Goal: Task Accomplishment & Management: Complete application form

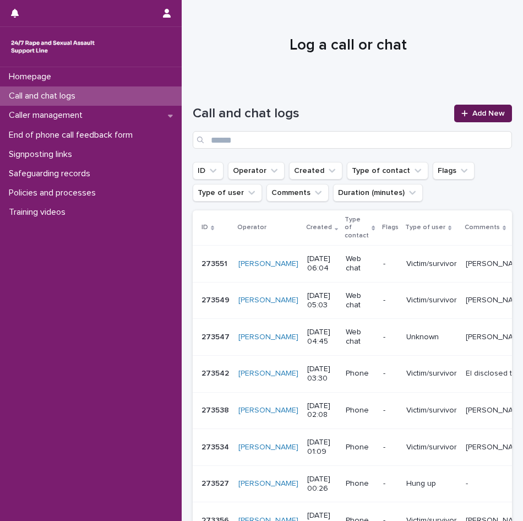
click at [483, 109] on link "Add New" at bounding box center [483, 114] width 58 height 18
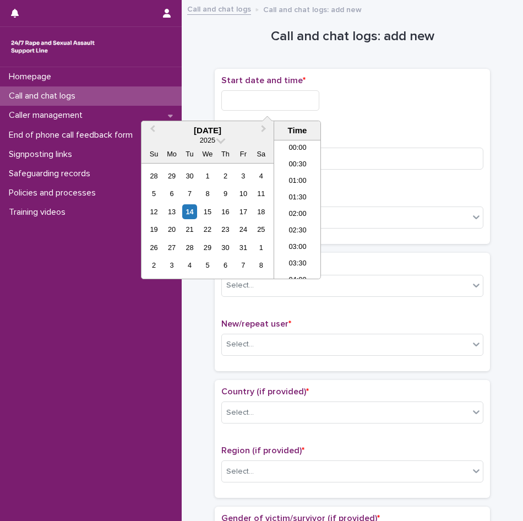
click at [247, 106] on input "text" at bounding box center [270, 100] width 98 height 20
click at [284, 184] on li "05:30" at bounding box center [297, 176] width 47 height 17
click at [292, 98] on input "**********" at bounding box center [270, 100] width 98 height 20
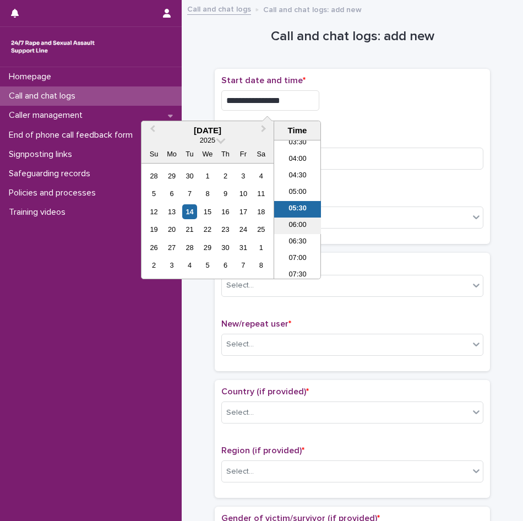
click at [300, 225] on li "06:00" at bounding box center [297, 226] width 47 height 17
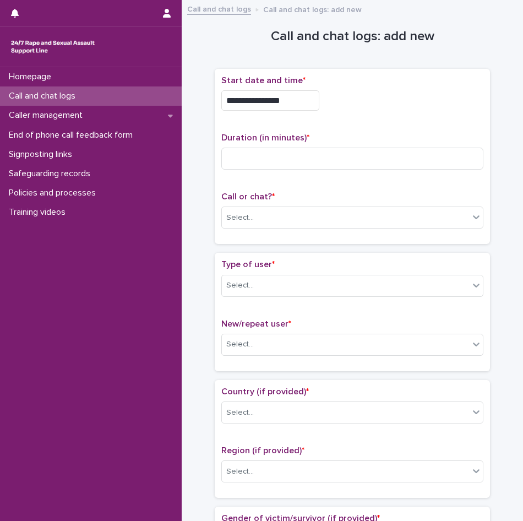
click at [300, 97] on input "**********" at bounding box center [270, 100] width 98 height 20
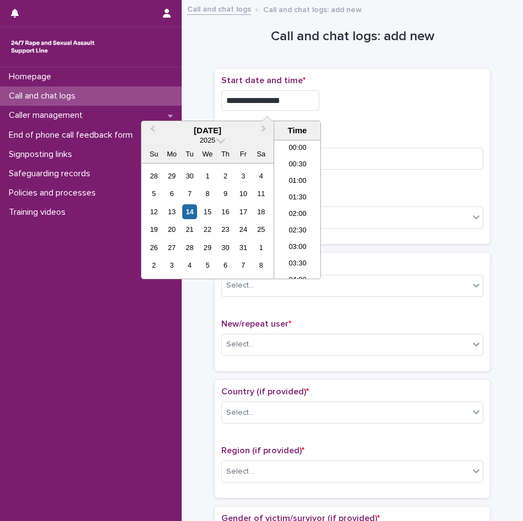
scroll to position [138, 0]
type input "**********"
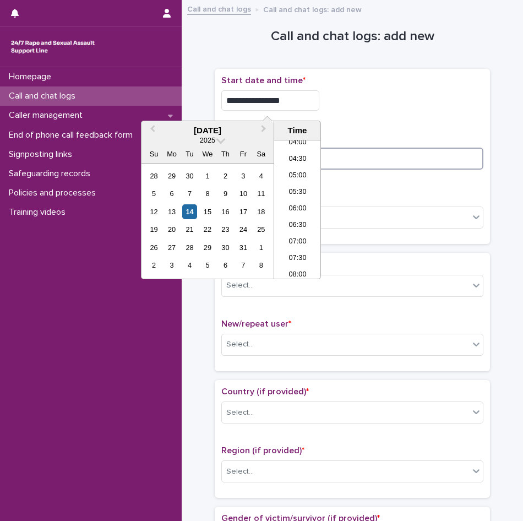
click at [397, 168] on input at bounding box center [352, 159] width 262 height 22
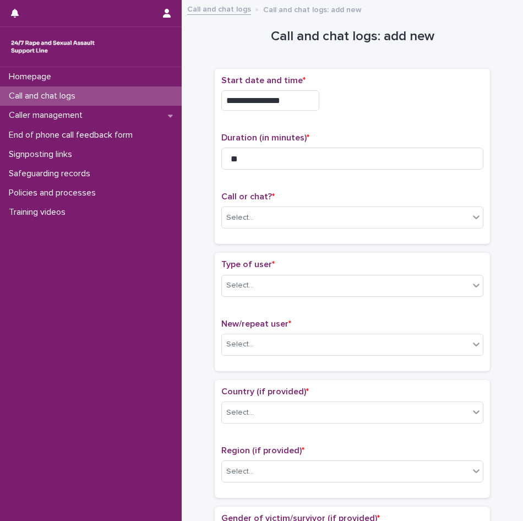
click at [277, 204] on div "Call or chat? * Select..." at bounding box center [352, 215] width 262 height 46
click at [278, 207] on div "Select..." at bounding box center [352, 218] width 262 height 22
click at [269, 158] on input "**" at bounding box center [352, 159] width 262 height 22
type input "*"
type input "**"
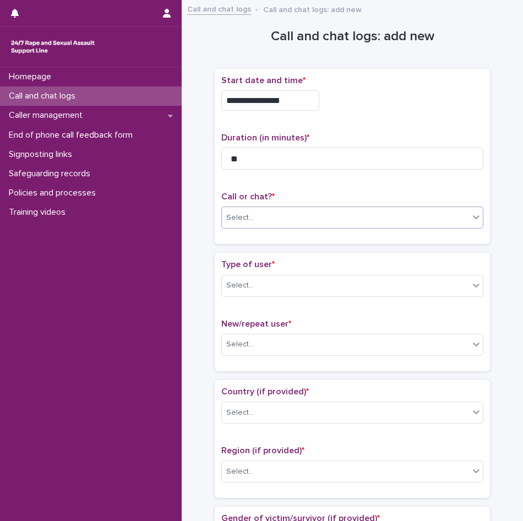
click at [269, 220] on div "Select..." at bounding box center [345, 218] width 247 height 18
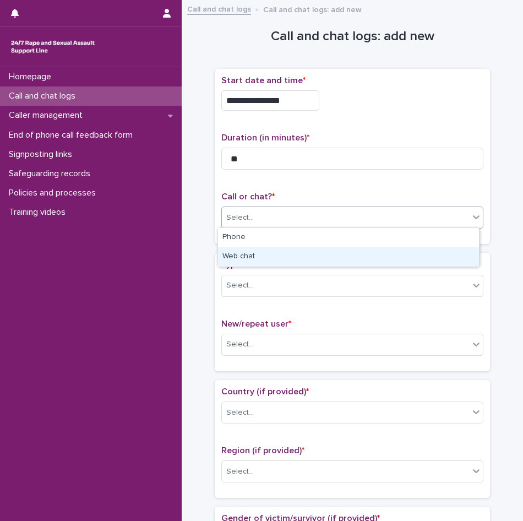
click at [257, 250] on div "Web chat" at bounding box center [348, 256] width 261 height 19
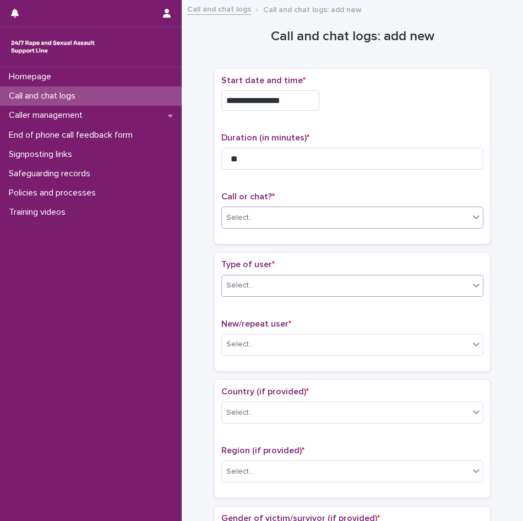
click at [259, 275] on div "Select..." at bounding box center [352, 286] width 262 height 22
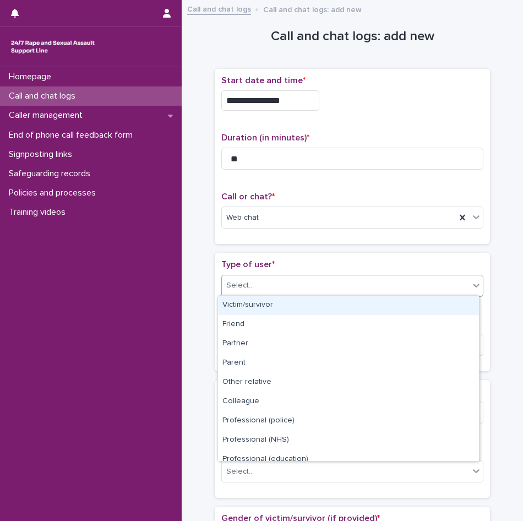
click at [254, 301] on div "Victim/survivor" at bounding box center [348, 305] width 261 height 19
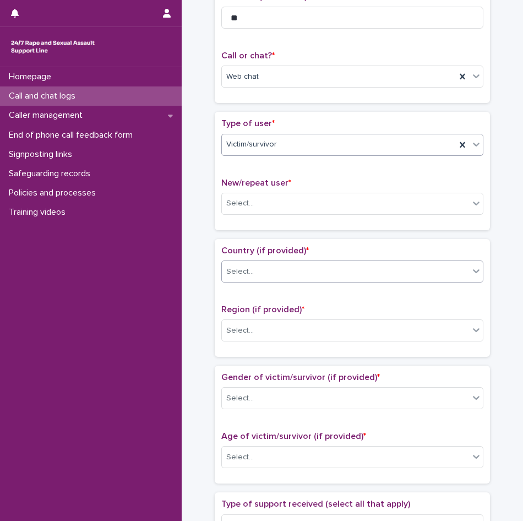
scroll to position [165, 0]
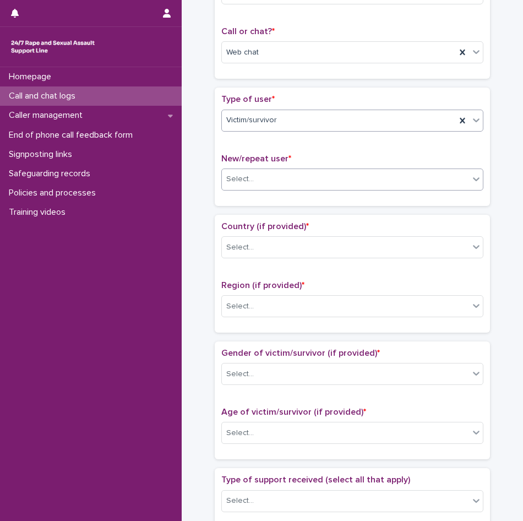
click at [235, 178] on div "Select..." at bounding box center [240, 179] width 28 height 12
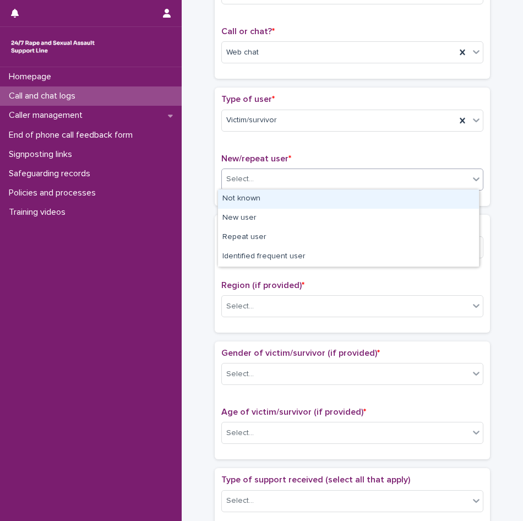
click at [235, 200] on div "Not known" at bounding box center [348, 198] width 261 height 19
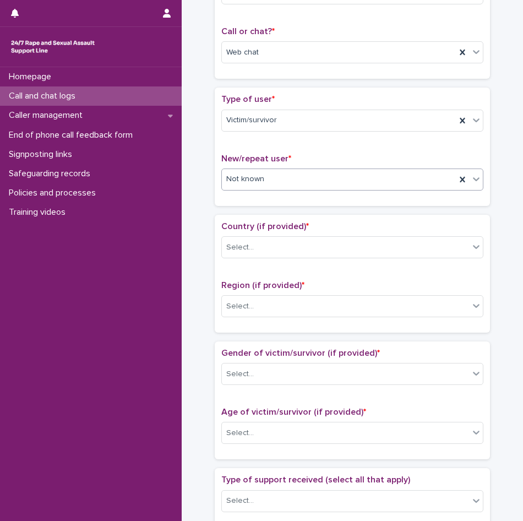
click at [269, 181] on div "Not known" at bounding box center [339, 179] width 234 height 18
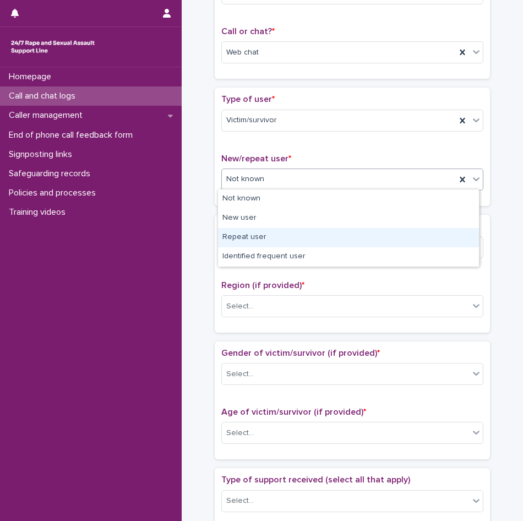
click at [249, 235] on div "Repeat user" at bounding box center [348, 237] width 261 height 19
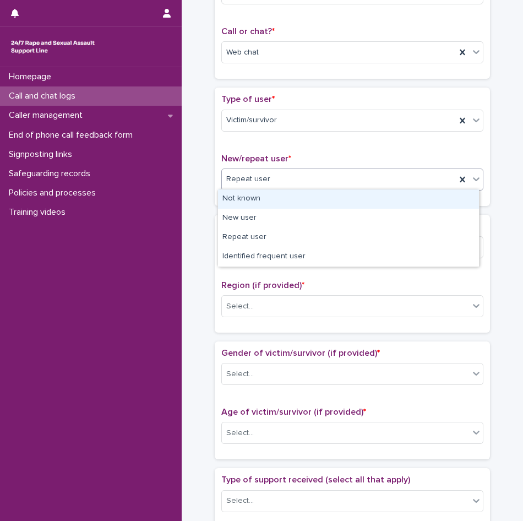
click at [259, 187] on div "Repeat user" at bounding box center [339, 179] width 234 height 18
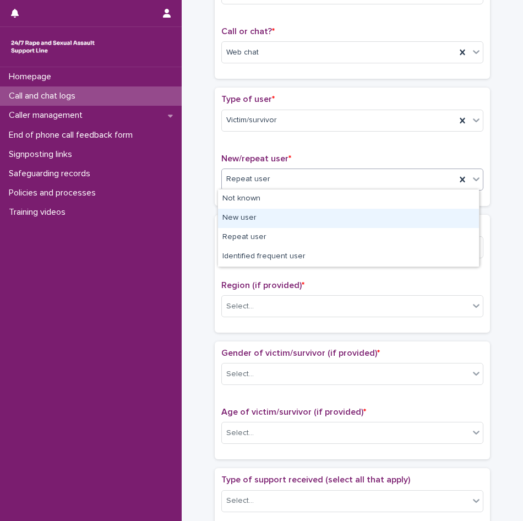
click at [249, 218] on div "New user" at bounding box center [348, 218] width 261 height 19
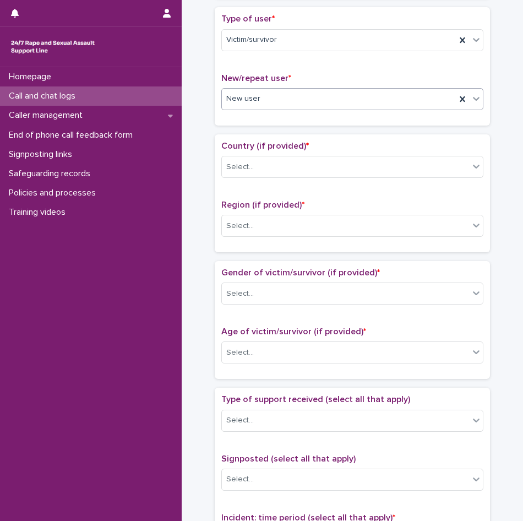
scroll to position [330, 0]
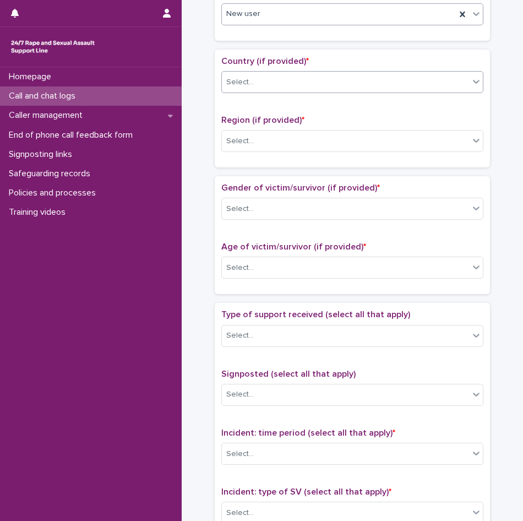
click at [255, 83] on input "text" at bounding box center [255, 82] width 1 height 10
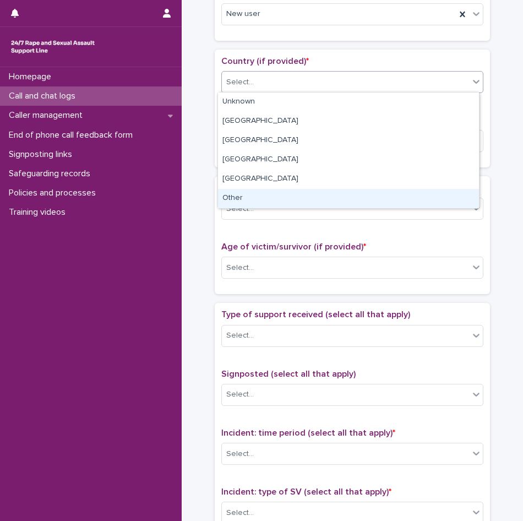
click at [251, 197] on div "Other" at bounding box center [348, 198] width 261 height 19
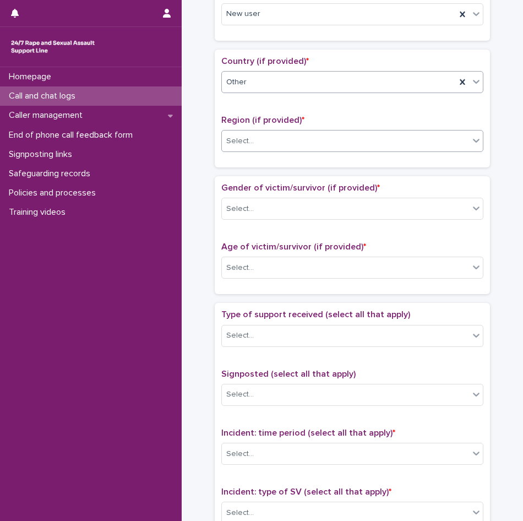
click at [256, 142] on div "Select..." at bounding box center [345, 141] width 247 height 18
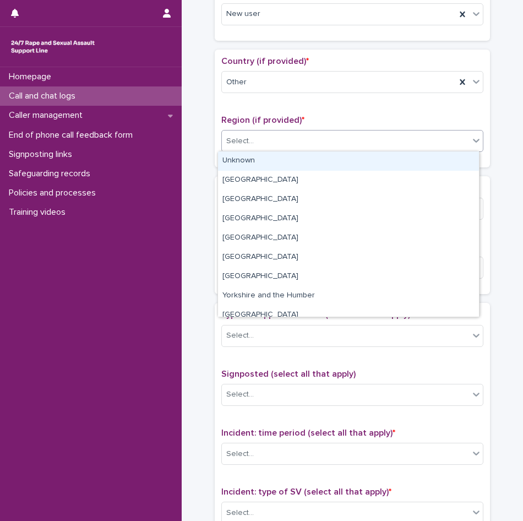
click at [252, 164] on div "Unknown" at bounding box center [348, 160] width 261 height 19
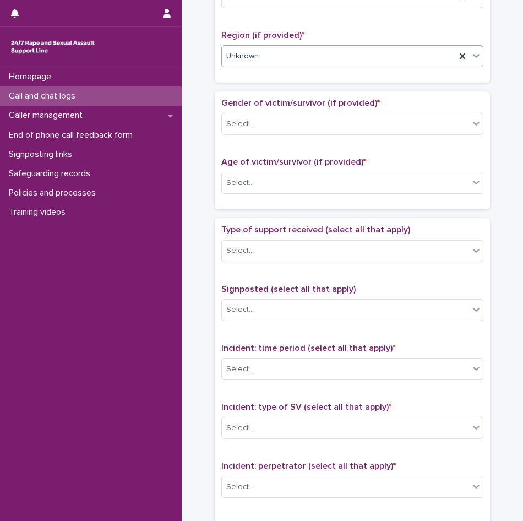
scroll to position [441, 0]
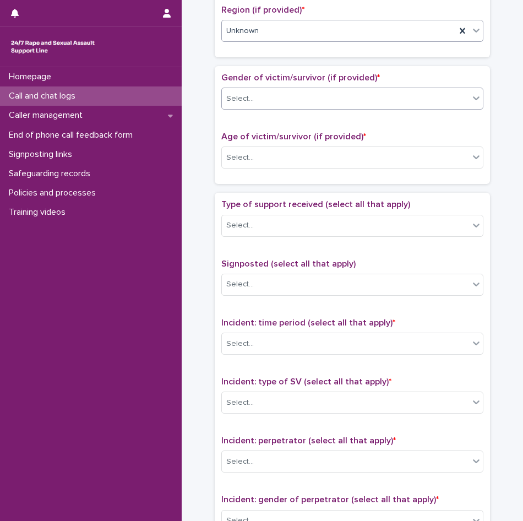
click at [242, 97] on div "Select..." at bounding box center [240, 99] width 28 height 12
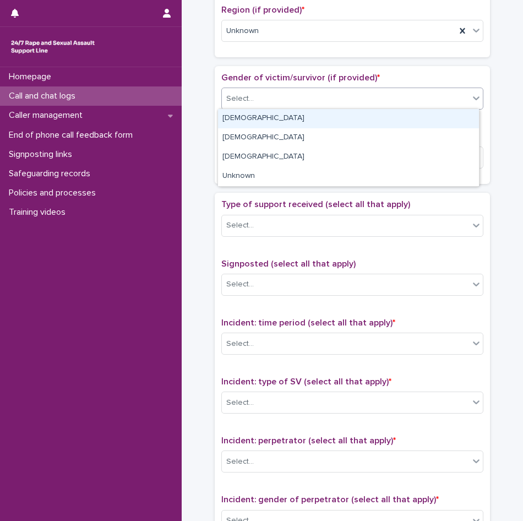
click at [238, 121] on div "[DEMOGRAPHIC_DATA]" at bounding box center [348, 118] width 261 height 19
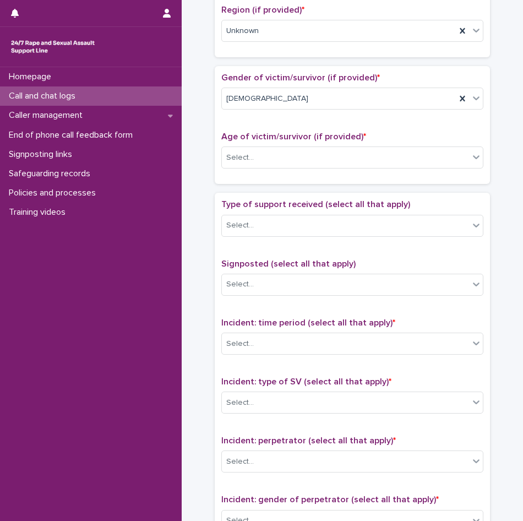
click at [245, 142] on div "Age of victim/survivor (if provided) * Select..." at bounding box center [352, 155] width 262 height 46
click at [251, 101] on div "[DEMOGRAPHIC_DATA]" at bounding box center [339, 99] width 234 height 18
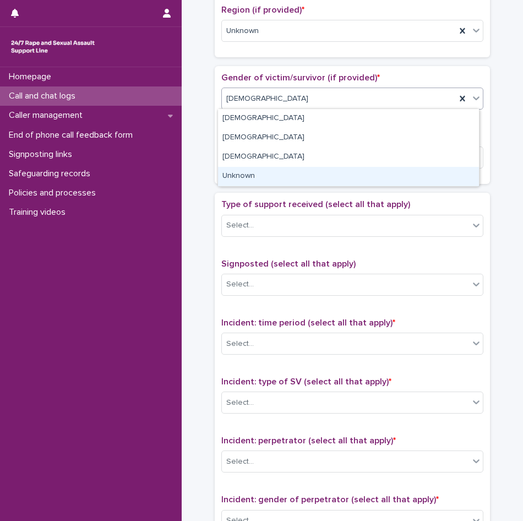
click at [245, 175] on div "Unknown" at bounding box center [348, 176] width 261 height 19
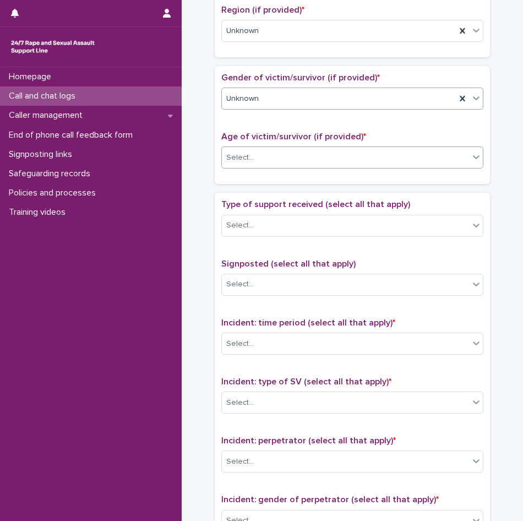
click at [248, 154] on div "Select..." at bounding box center [240, 158] width 28 height 12
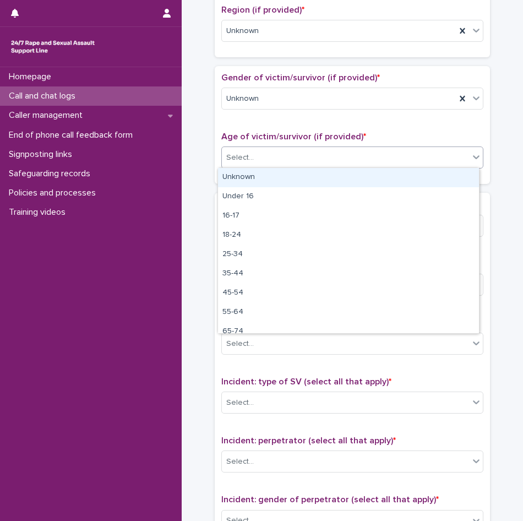
click at [250, 174] on div "Unknown" at bounding box center [348, 177] width 261 height 19
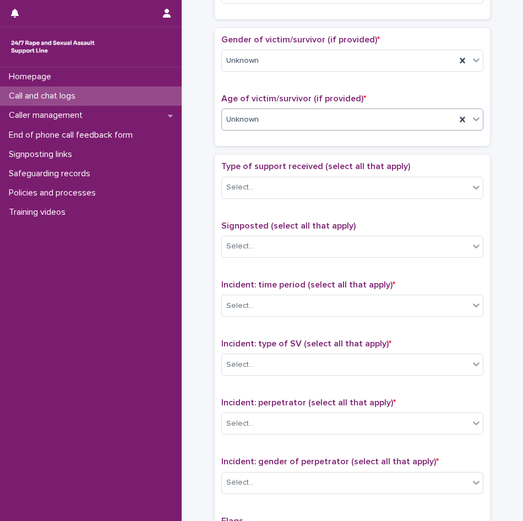
scroll to position [496, 0]
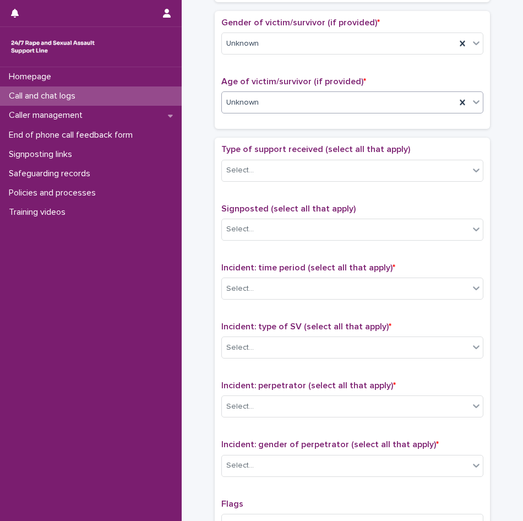
click at [255, 168] on input "text" at bounding box center [255, 170] width 1 height 10
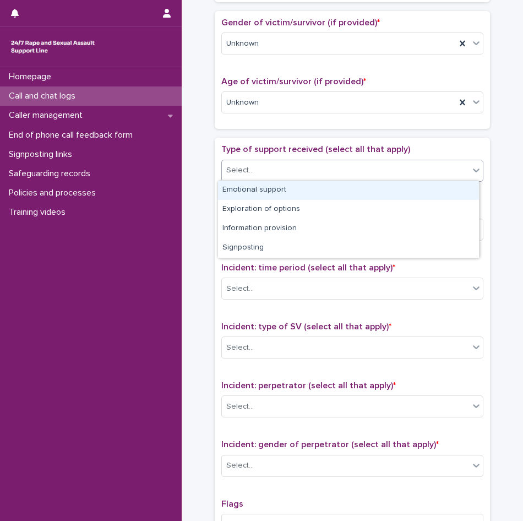
click at [248, 181] on div "Emotional support" at bounding box center [348, 190] width 261 height 19
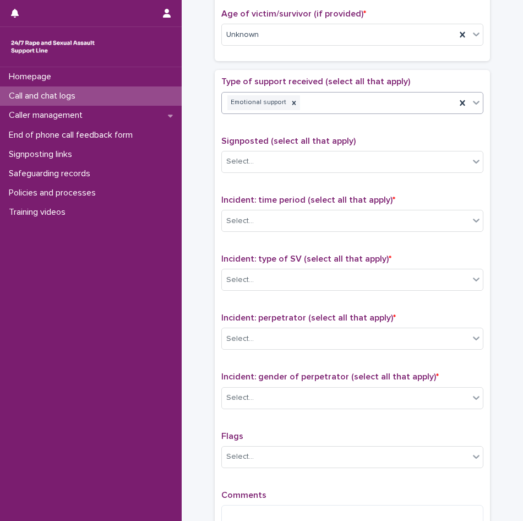
scroll to position [606, 0]
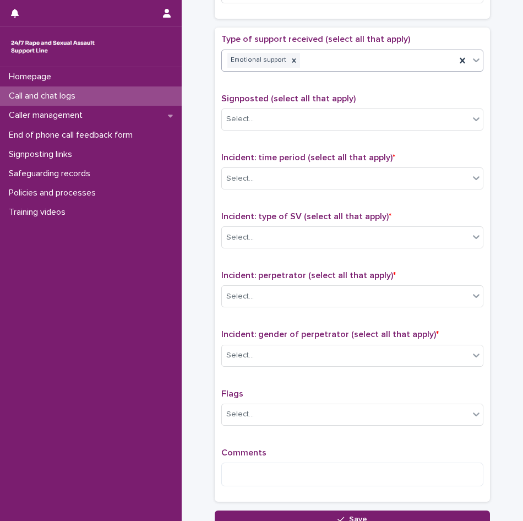
click at [248, 173] on div "Select..." at bounding box center [240, 179] width 28 height 12
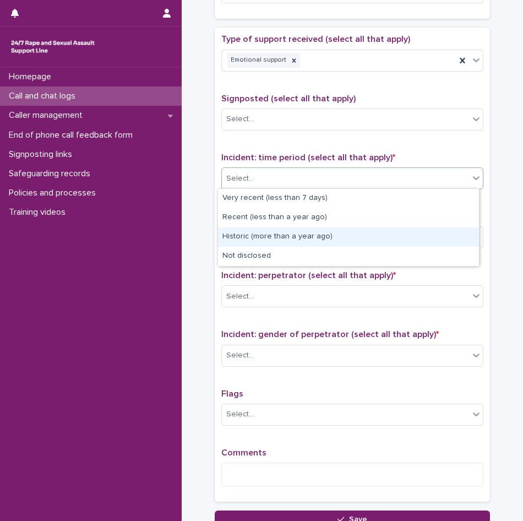
click at [241, 241] on div "Historic (more than a year ago)" at bounding box center [348, 236] width 261 height 19
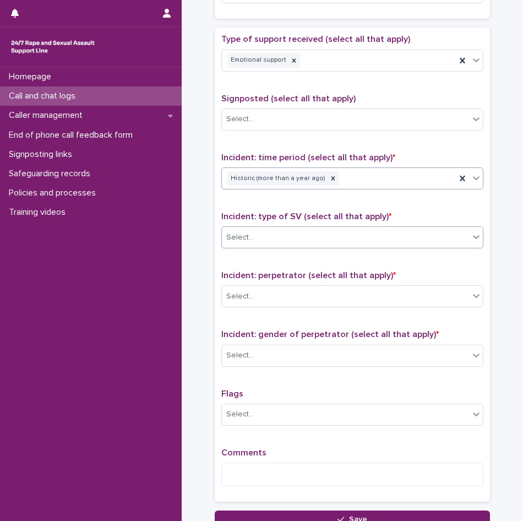
click at [256, 236] on div "Select..." at bounding box center [345, 238] width 247 height 18
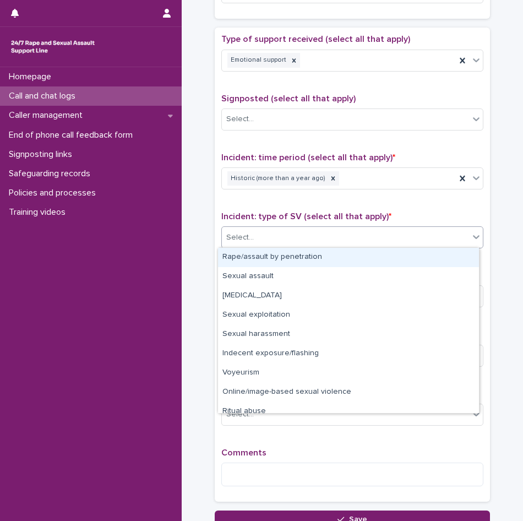
click at [256, 255] on div "Rape/assault by penetration" at bounding box center [348, 257] width 261 height 19
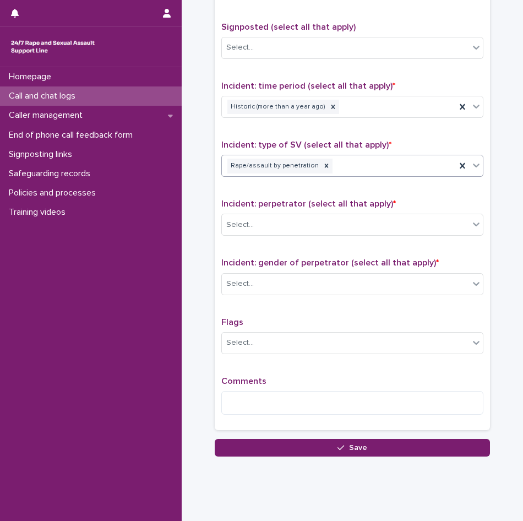
scroll to position [698, 0]
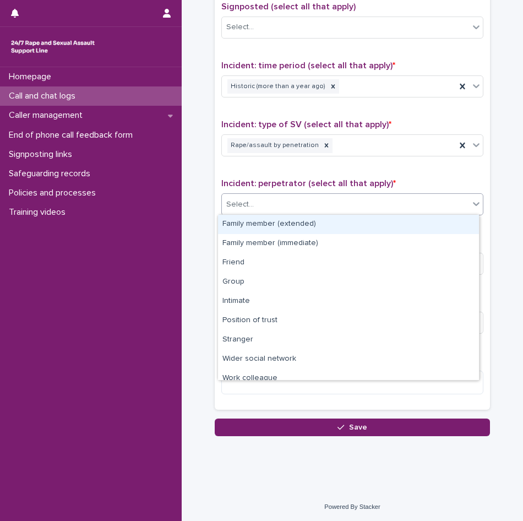
click at [241, 208] on div "Select..." at bounding box center [240, 205] width 28 height 12
click at [251, 226] on div "Family member (extended)" at bounding box center [348, 224] width 261 height 19
click at [330, 204] on div "Family member (extended)" at bounding box center [339, 204] width 234 height 19
click at [325, 230] on div "Family member (immediate)" at bounding box center [348, 224] width 261 height 19
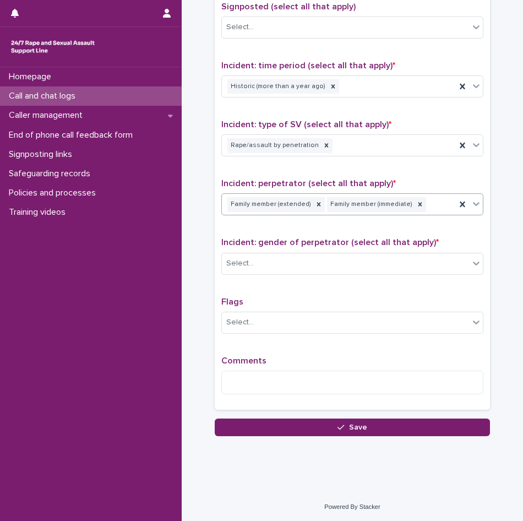
click at [422, 205] on div "Family member (extended) Family member (immediate)" at bounding box center [339, 204] width 234 height 19
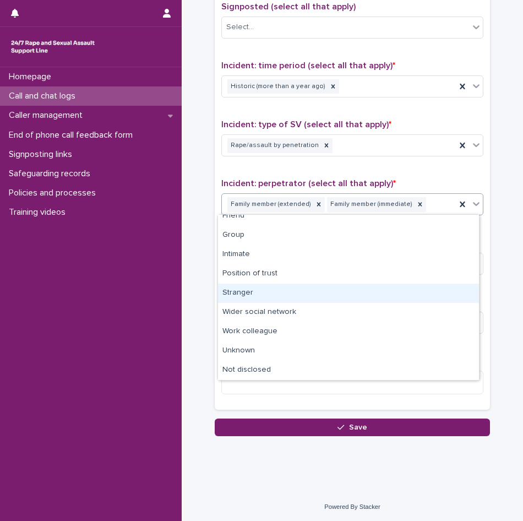
scroll to position [0, 0]
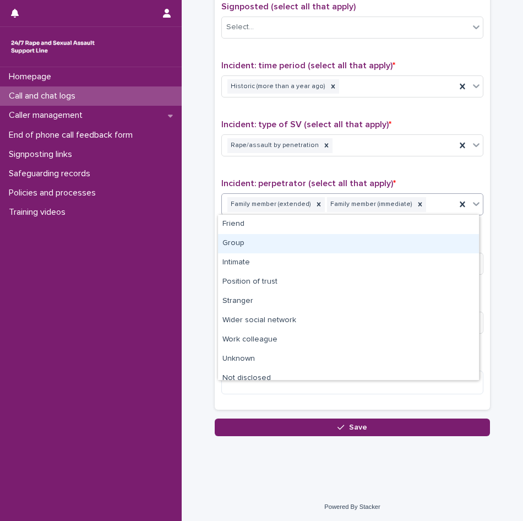
click at [241, 246] on div "Group" at bounding box center [348, 243] width 261 height 19
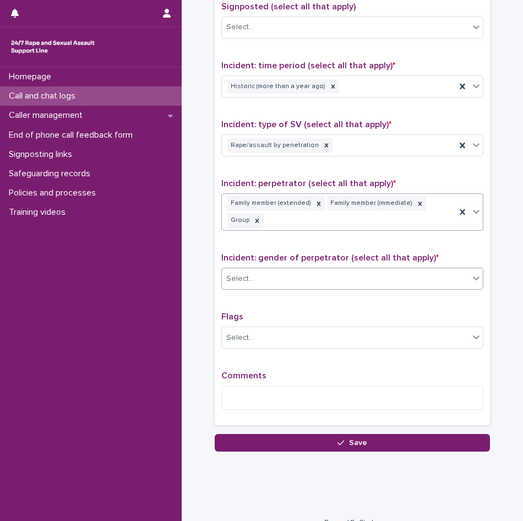
click at [253, 279] on div "Select..." at bounding box center [345, 279] width 247 height 18
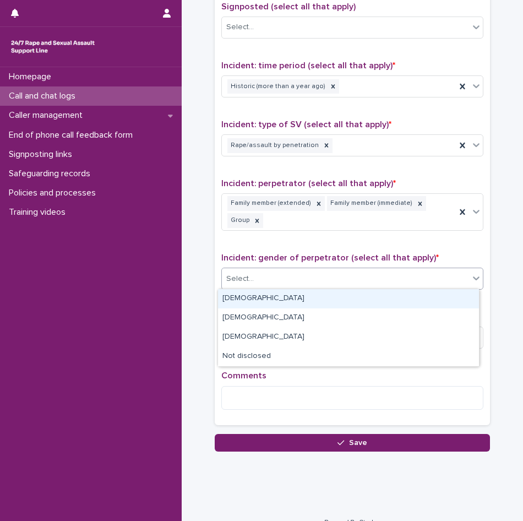
click at [247, 299] on div "[DEMOGRAPHIC_DATA]" at bounding box center [348, 298] width 261 height 19
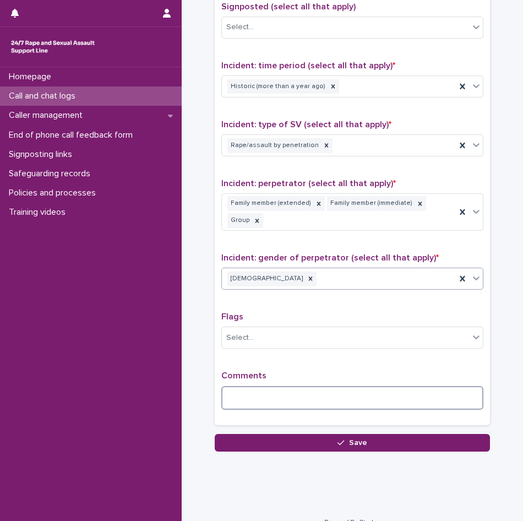
click at [253, 395] on textarea at bounding box center [352, 398] width 262 height 24
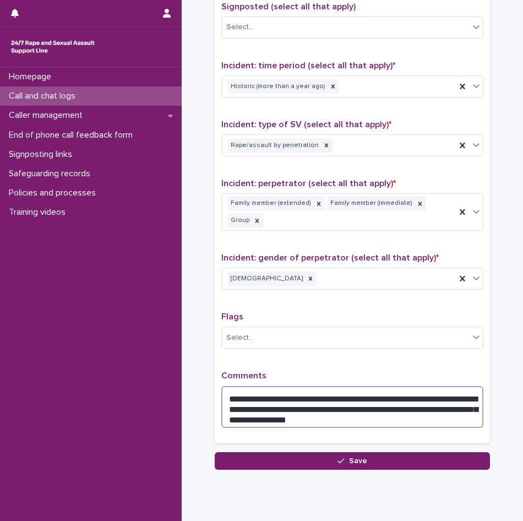
click at [393, 405] on textarea "**********" at bounding box center [352, 407] width 262 height 42
click at [394, 405] on textarea "**********" at bounding box center [352, 407] width 262 height 42
click at [312, 410] on textarea "**********" at bounding box center [352, 407] width 262 height 42
click at [307, 417] on textarea "**********" at bounding box center [352, 407] width 262 height 42
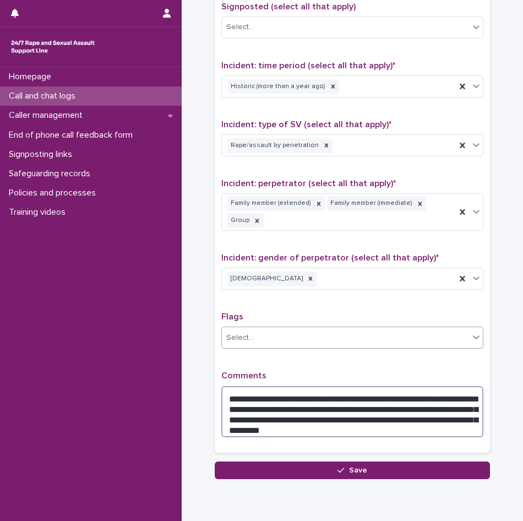
type textarea "**********"
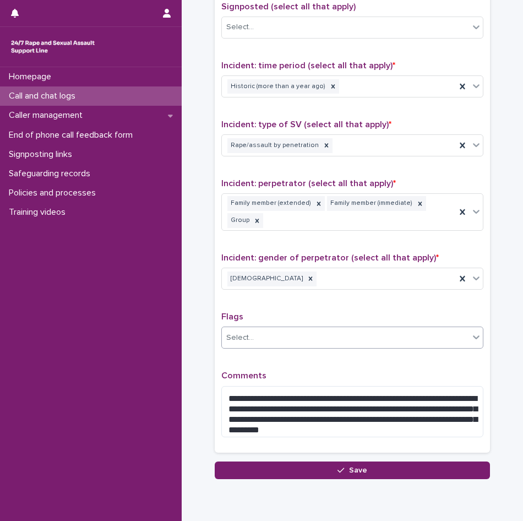
click at [323, 335] on div "Select..." at bounding box center [345, 338] width 247 height 18
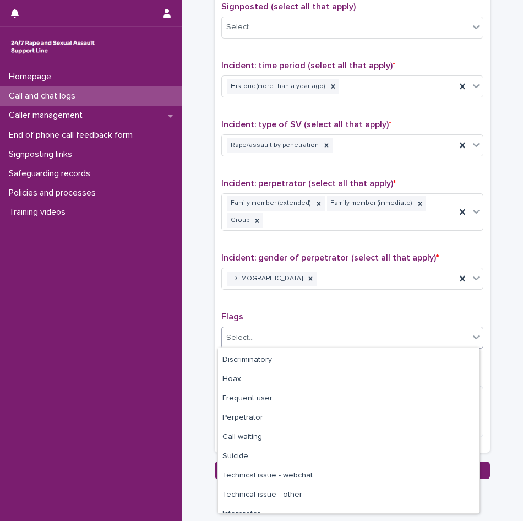
scroll to position [66, 0]
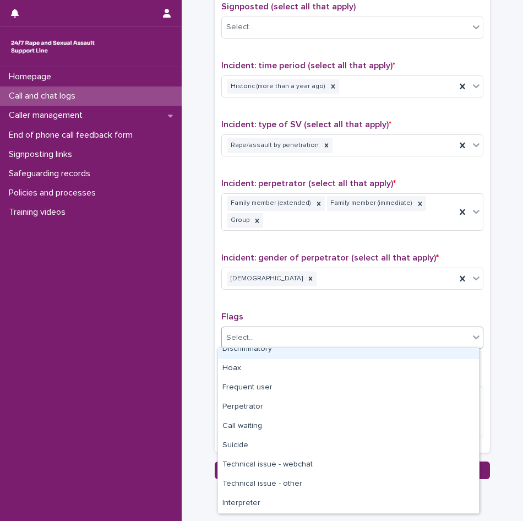
click at [322, 313] on p "Flags" at bounding box center [352, 317] width 262 height 10
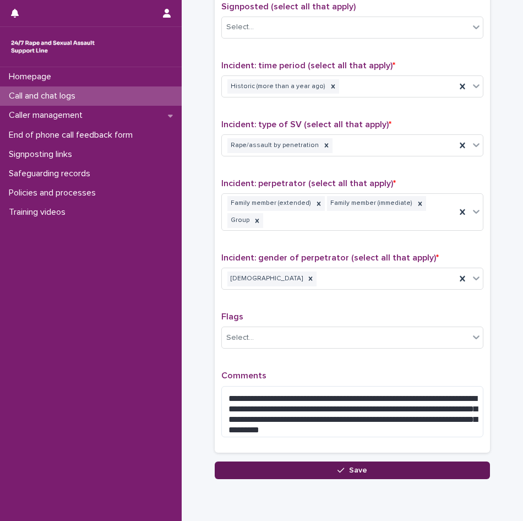
click at [332, 466] on button "Save" at bounding box center [352, 470] width 275 height 18
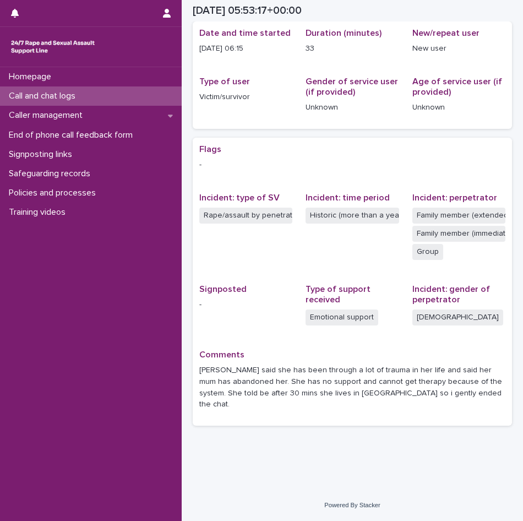
scroll to position [101, 0]
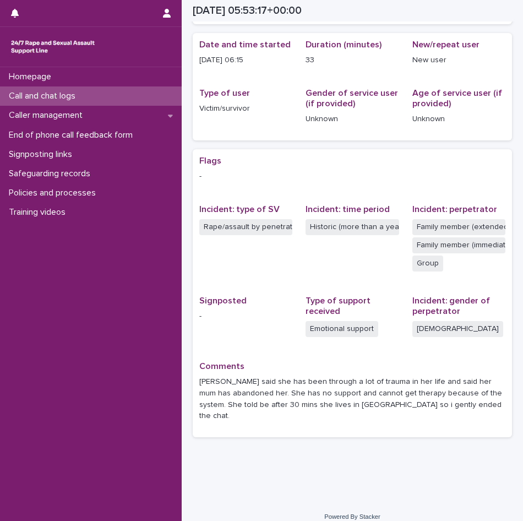
click at [59, 100] on p "Call and chat logs" at bounding box center [44, 96] width 80 height 10
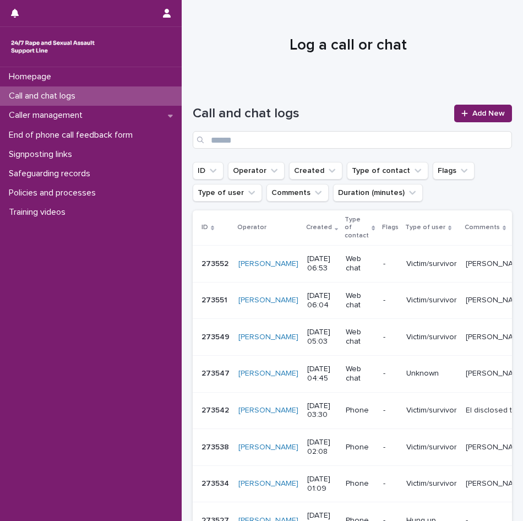
click at [464, 122] on div "Call and chat logs Add New" at bounding box center [352, 127] width 319 height 44
click at [466, 119] on link "Add New" at bounding box center [483, 114] width 58 height 18
